Goal: Book appointment/travel/reservation

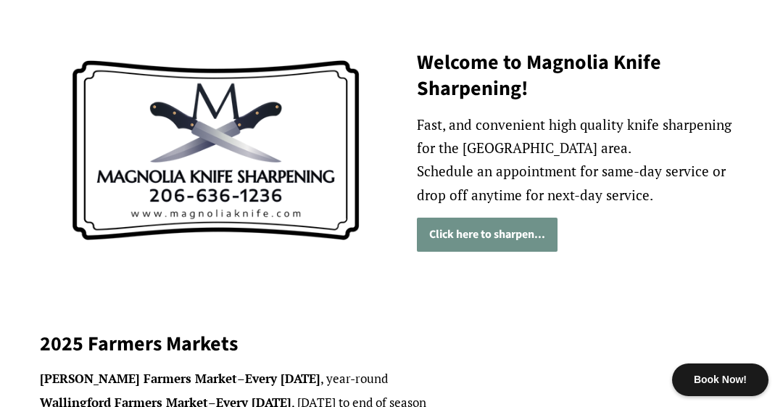
scroll to position [181, 0]
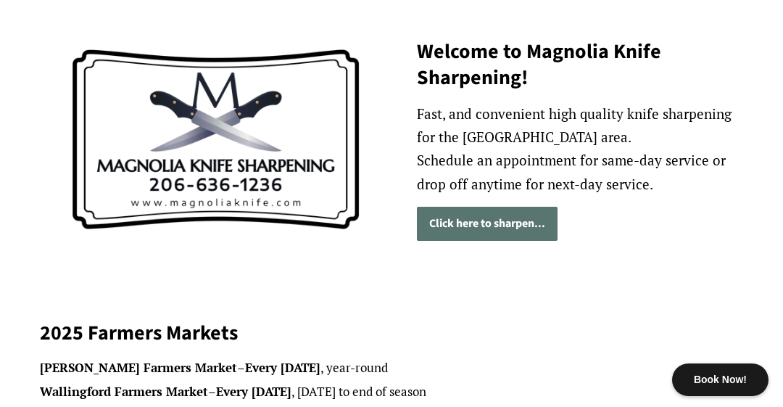
click at [513, 213] on link "Click here to sharpen..." at bounding box center [487, 224] width 141 height 34
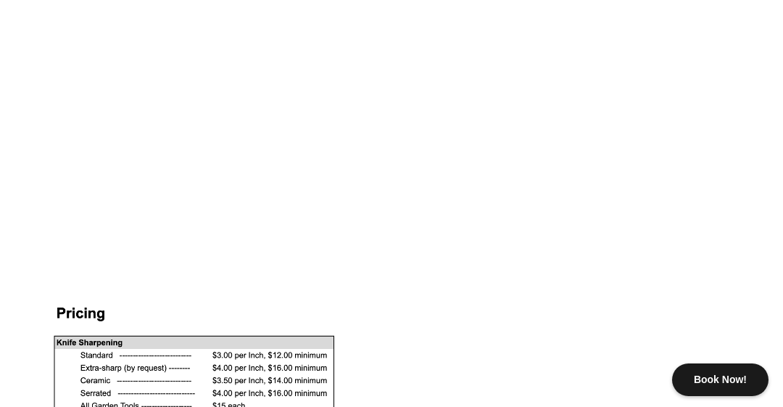
scroll to position [1072, 0]
